Goal: Navigation & Orientation: Find specific page/section

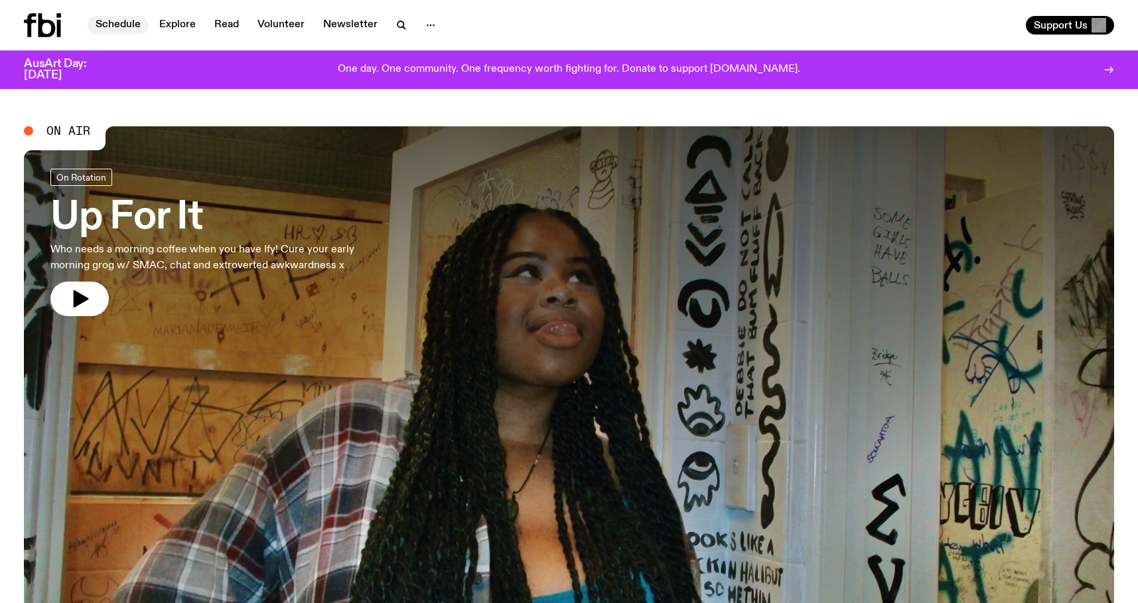
click at [114, 23] on link "Schedule" at bounding box center [118, 25] width 61 height 19
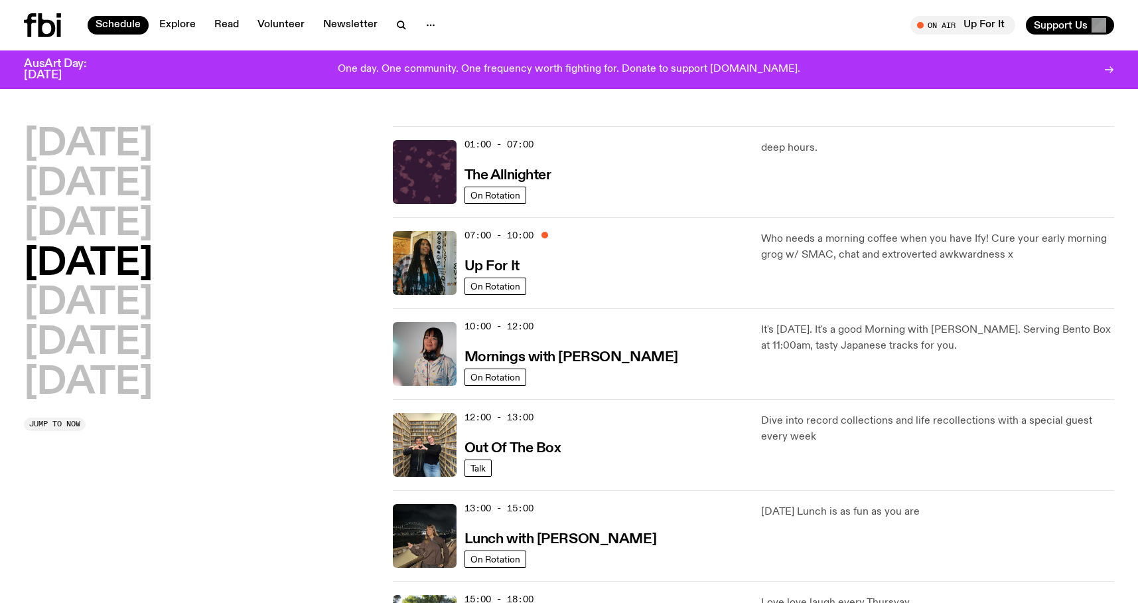
click at [51, 20] on icon at bounding box center [42, 25] width 37 height 24
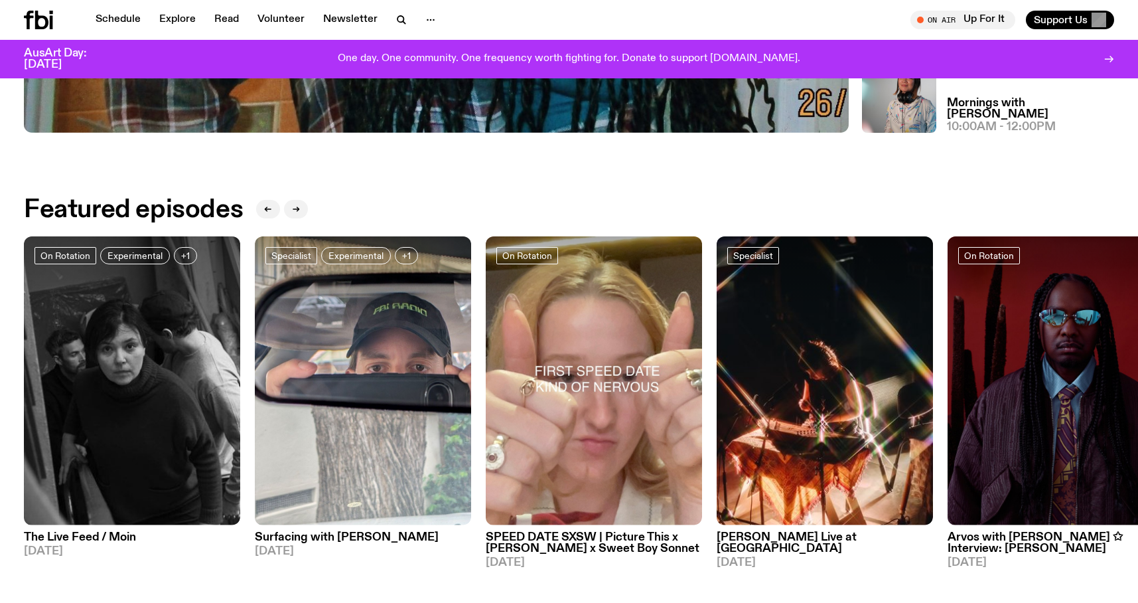
scroll to position [596, 0]
click at [48, 19] on icon at bounding box center [38, 20] width 29 height 19
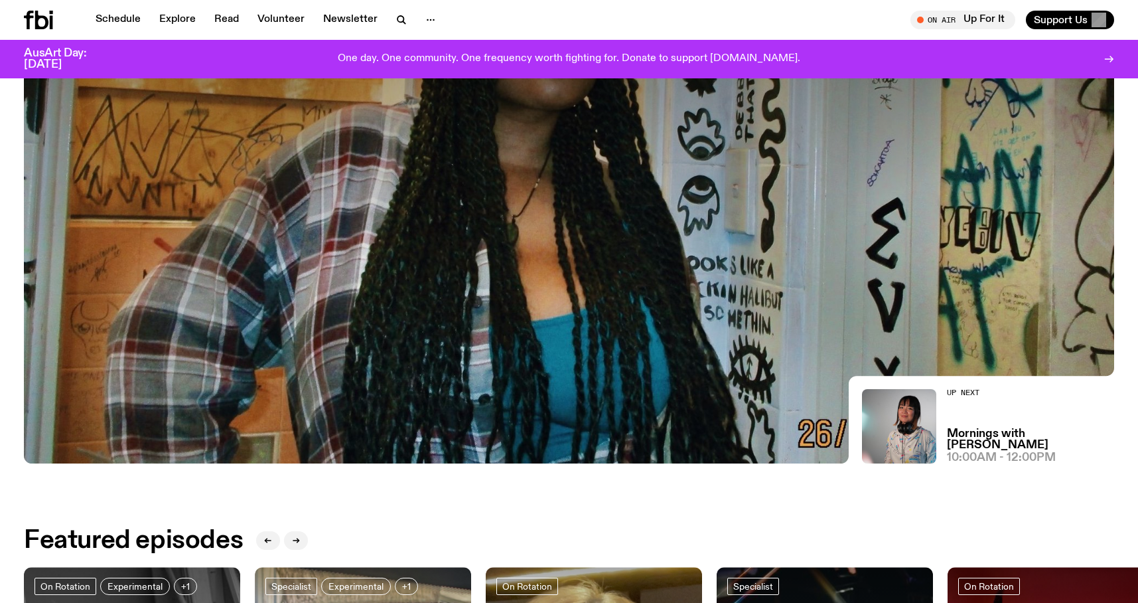
scroll to position [0, 0]
